Goal: Information Seeking & Learning: Find specific fact

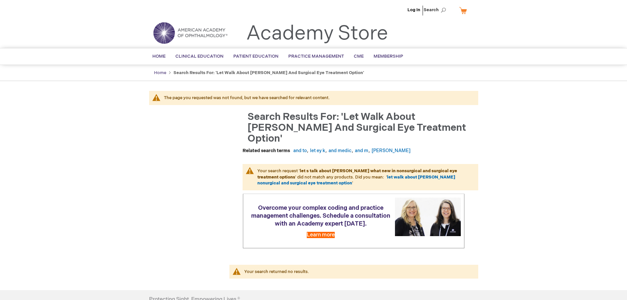
click at [164, 74] on link "Home" at bounding box center [160, 72] width 12 height 5
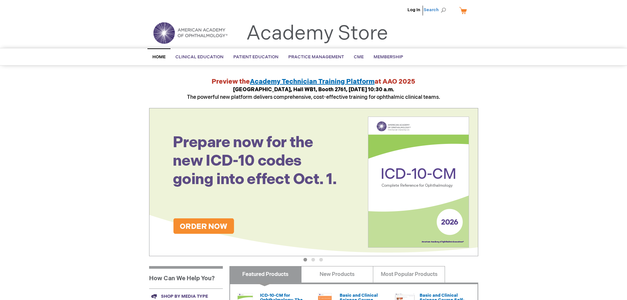
click at [436, 12] on span "Search" at bounding box center [436, 9] width 25 height 13
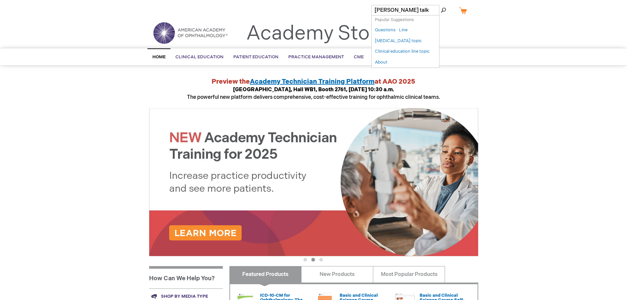
type input "ted talk"
click at [441, 5] on button "Search" at bounding box center [443, 10] width 5 height 11
